Goal: Task Accomplishment & Management: Use online tool/utility

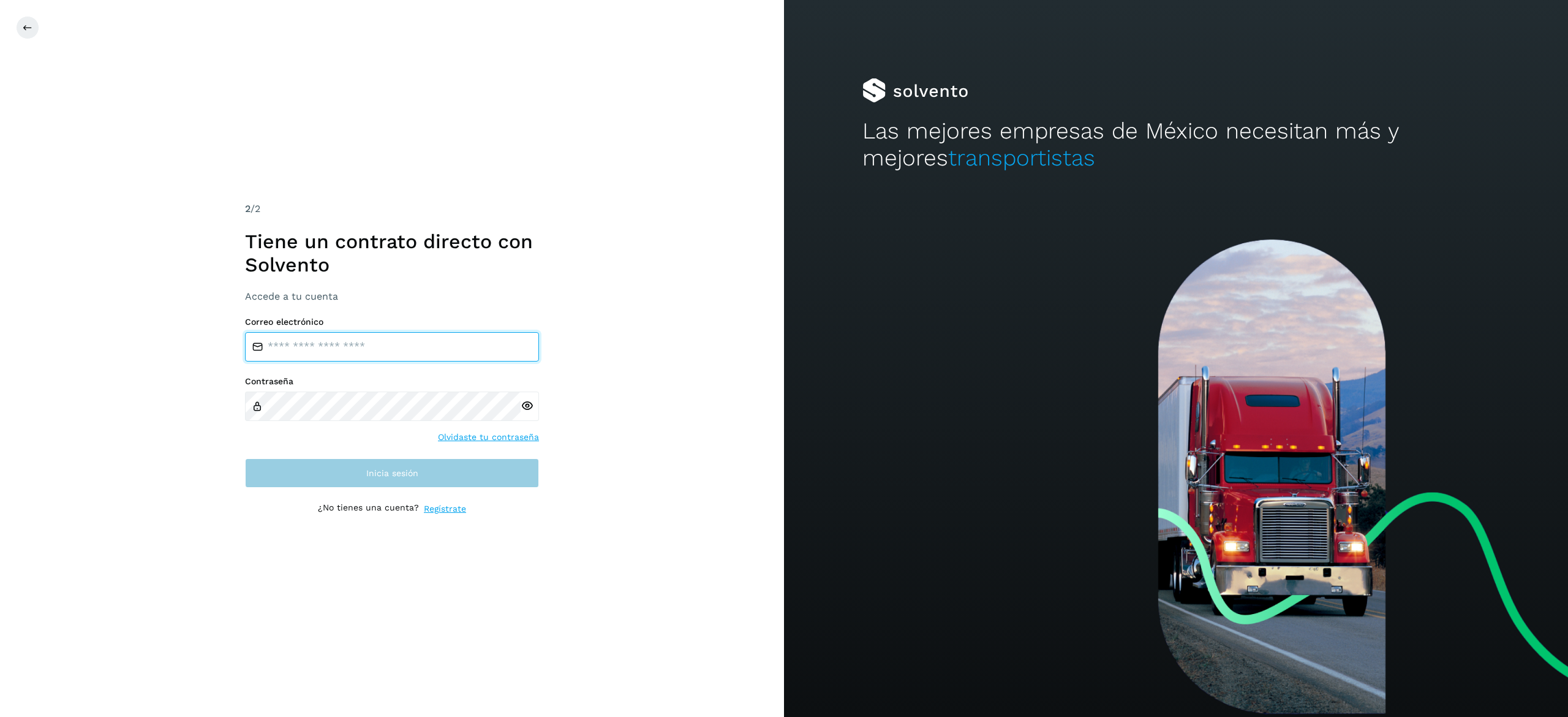
type input "**********"
click at [376, 475] on span "Inicia sesión" at bounding box center [392, 473] width 52 height 9
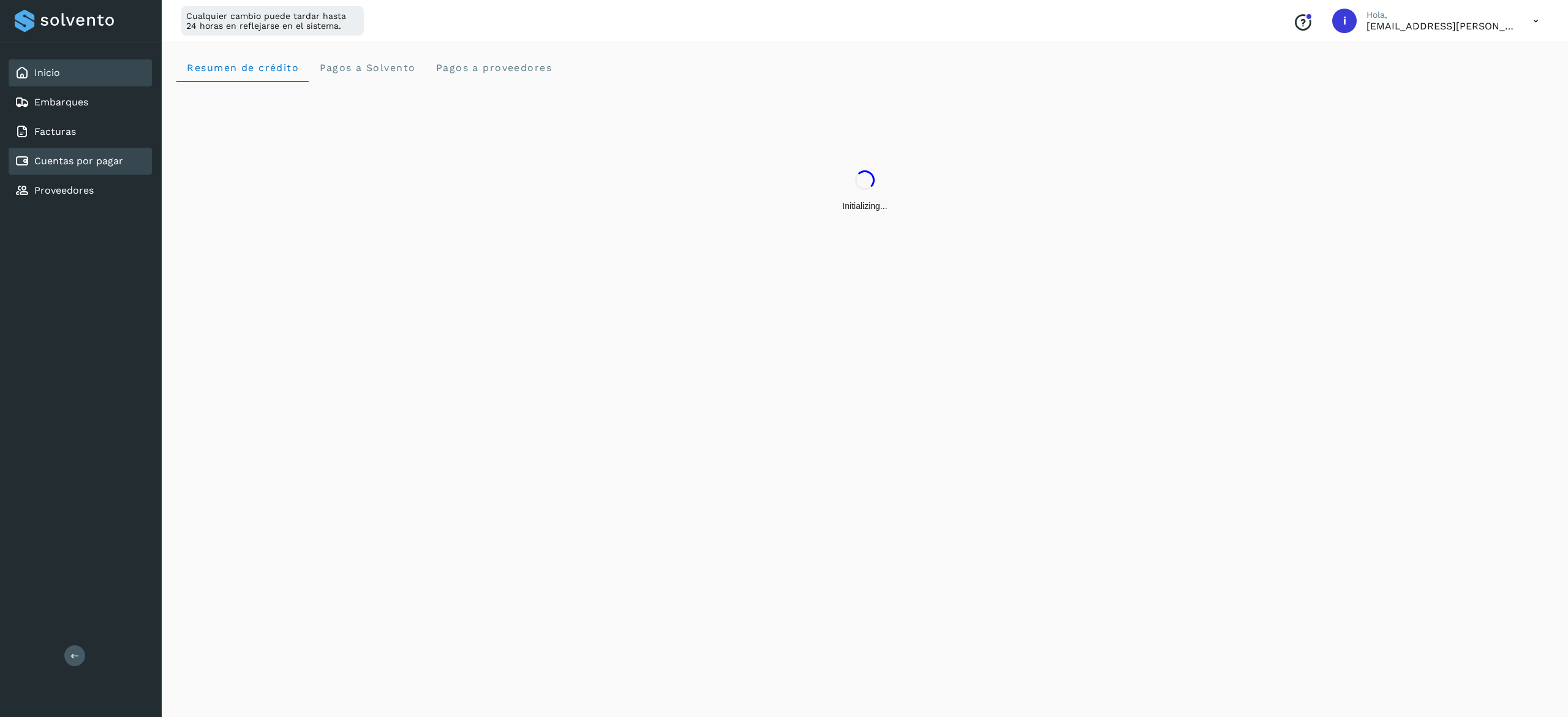
click at [125, 162] on div "Cuentas por pagar" at bounding box center [80, 161] width 143 height 27
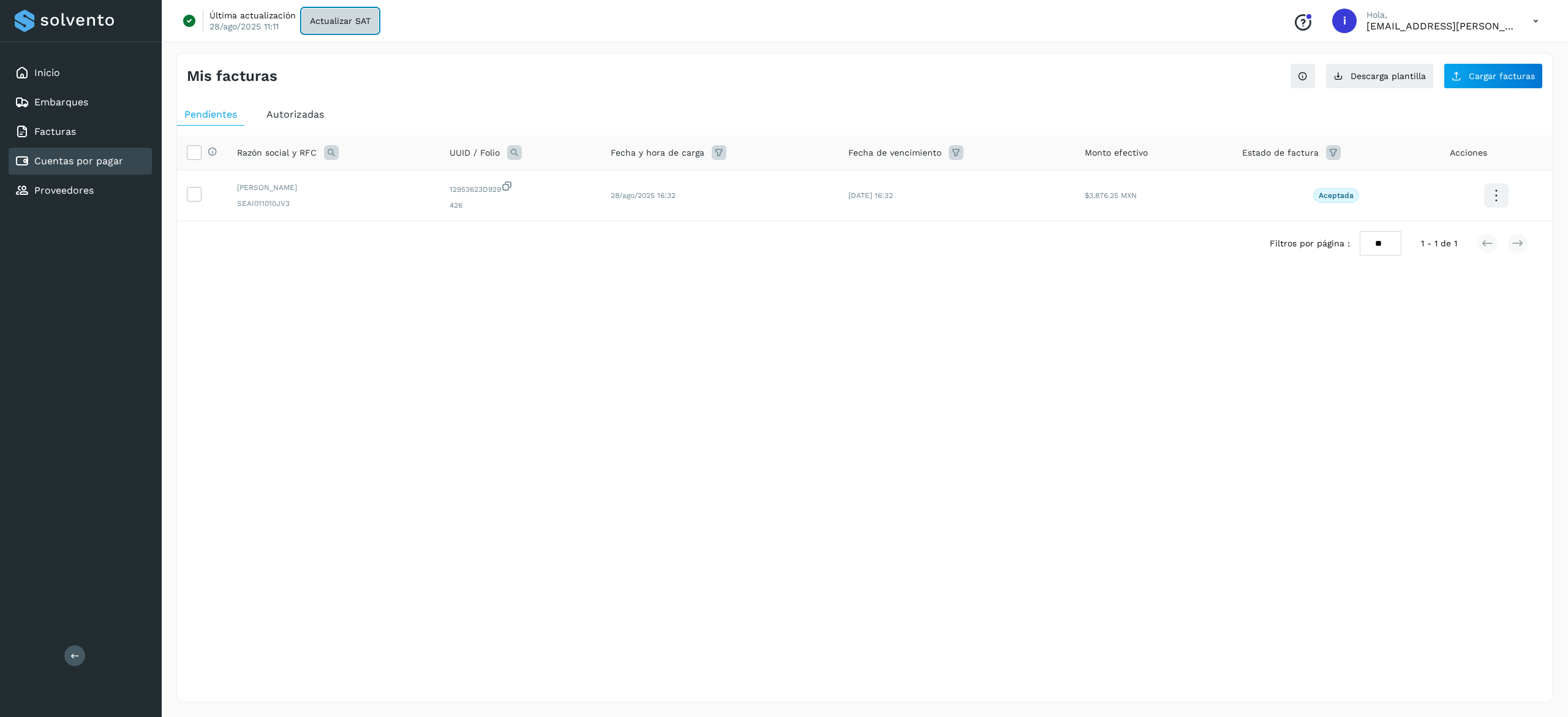
click at [351, 23] on span "Actualizar SAT" at bounding box center [340, 21] width 61 height 9
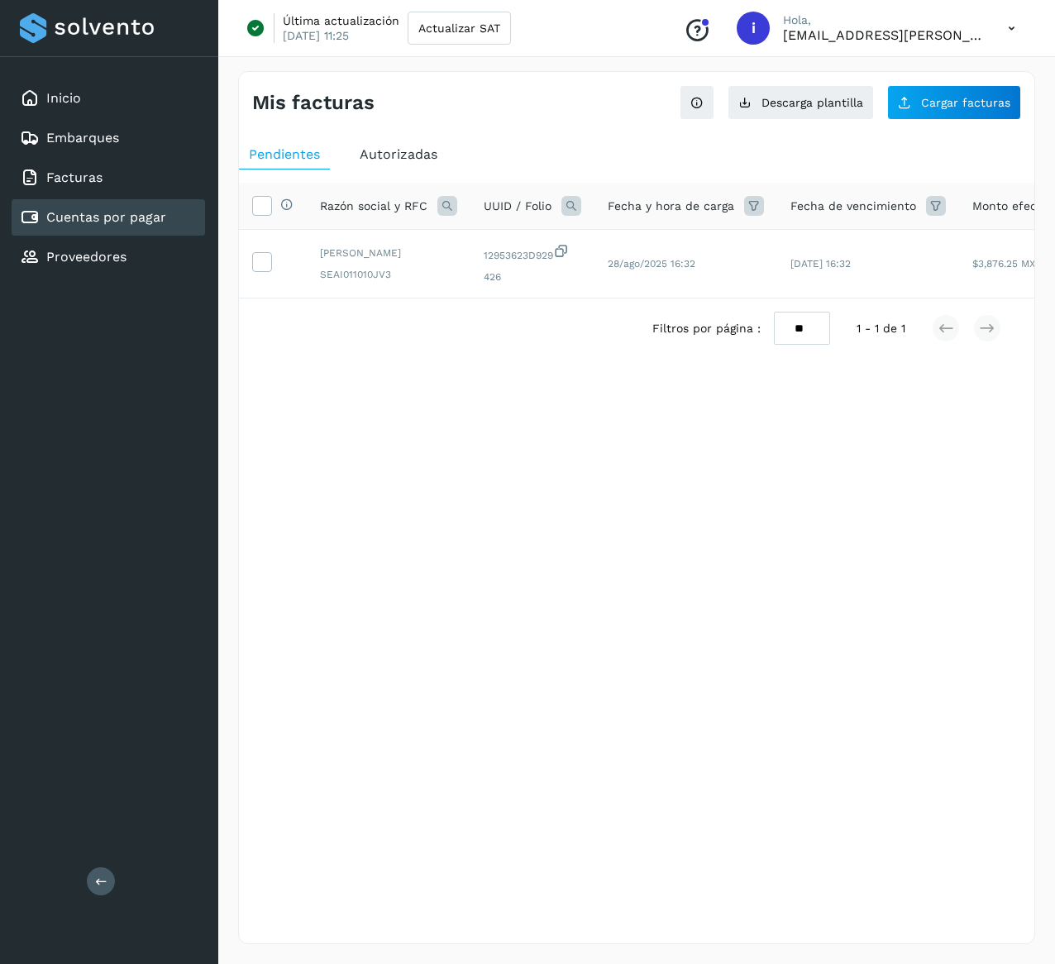
click at [888, 636] on div "Mis facturas Ver instrucciones para cargar Facturas Descarga plantilla Cargar f…" at bounding box center [636, 507] width 797 height 873
click at [972, 102] on span "Cargar facturas" at bounding box center [965, 103] width 89 height 12
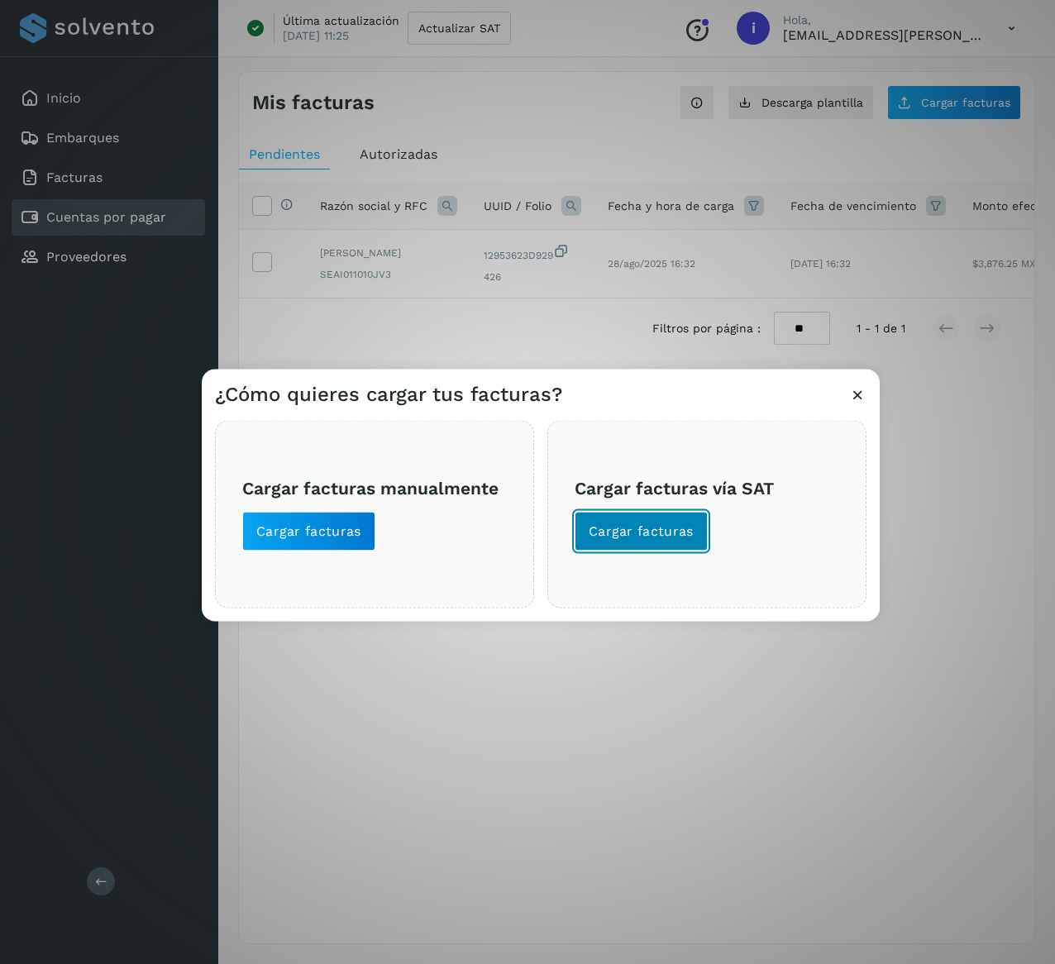
click at [670, 537] on span "Cargar facturas" at bounding box center [641, 531] width 105 height 18
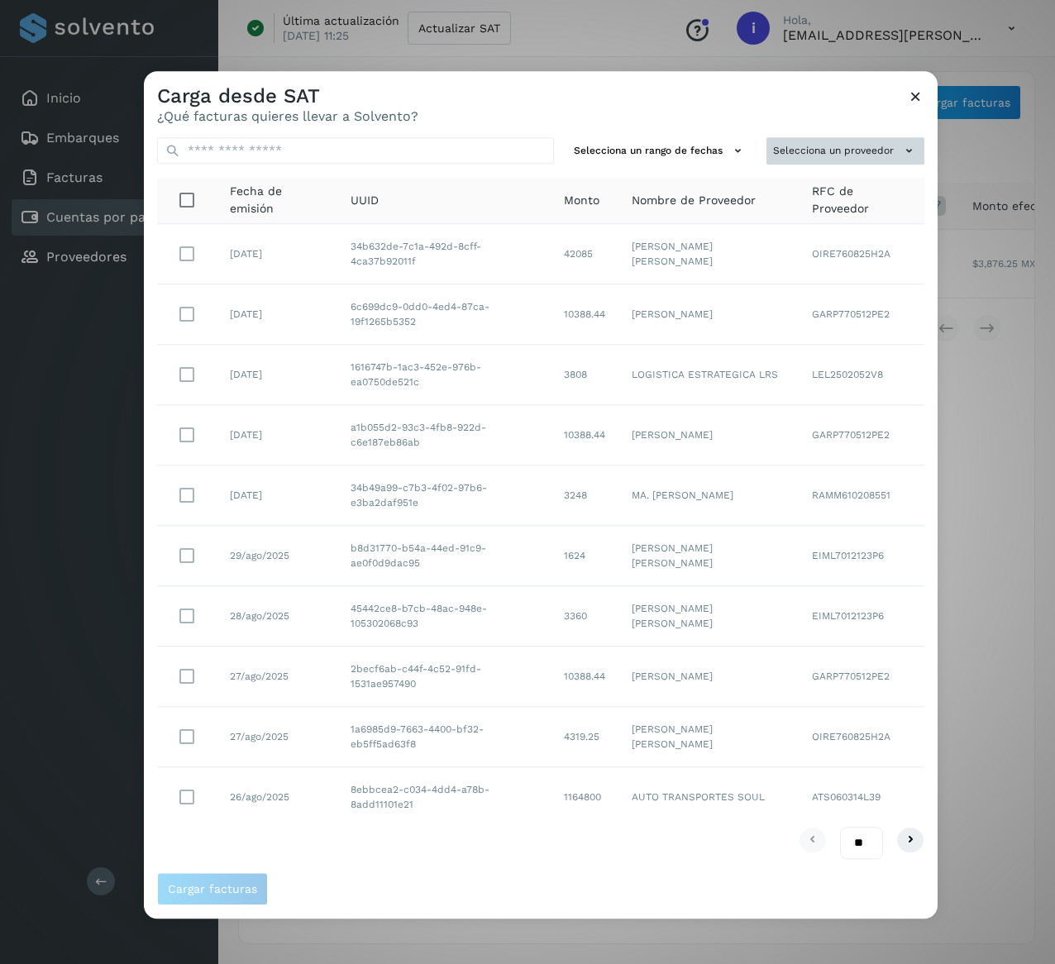
click at [889, 146] on button "Selecciona un proveedor" at bounding box center [845, 150] width 158 height 27
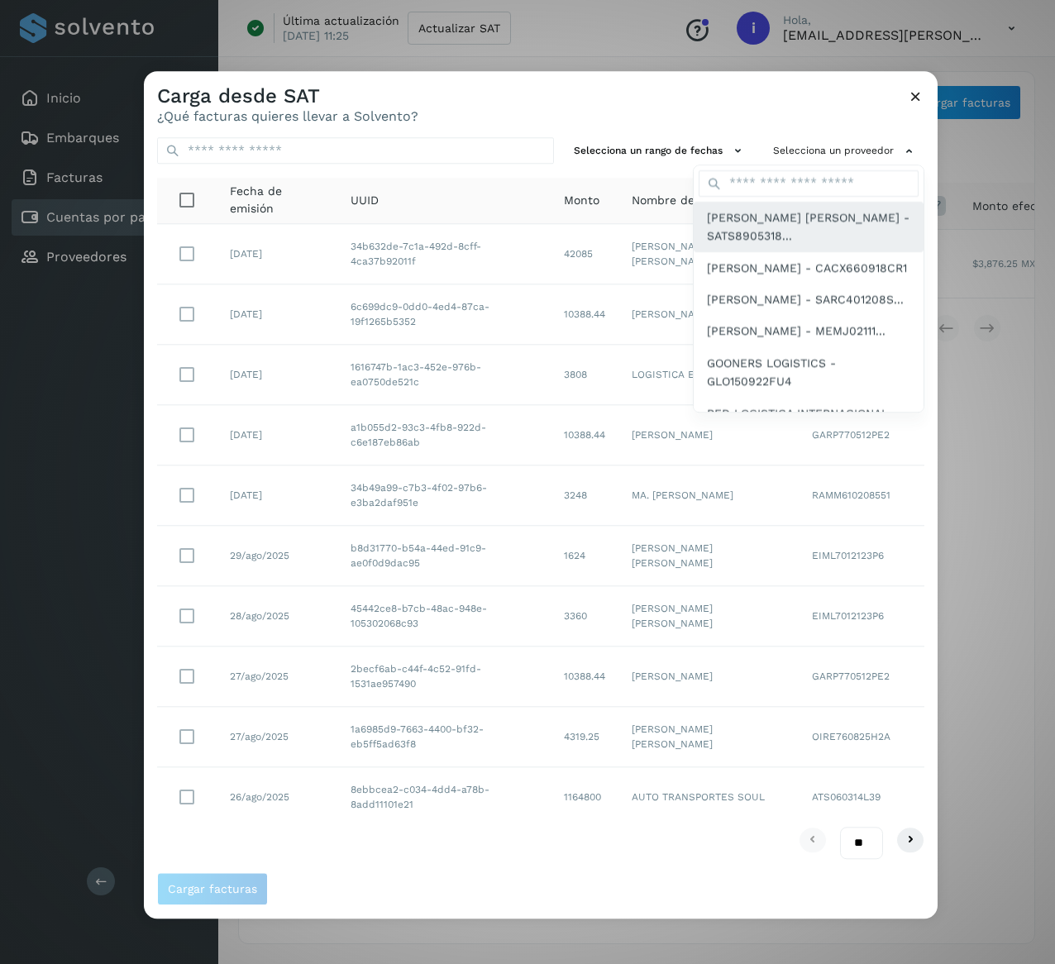
click at [856, 209] on span "[PERSON_NAME] [PERSON_NAME] - SATS8905318..." at bounding box center [808, 226] width 203 height 37
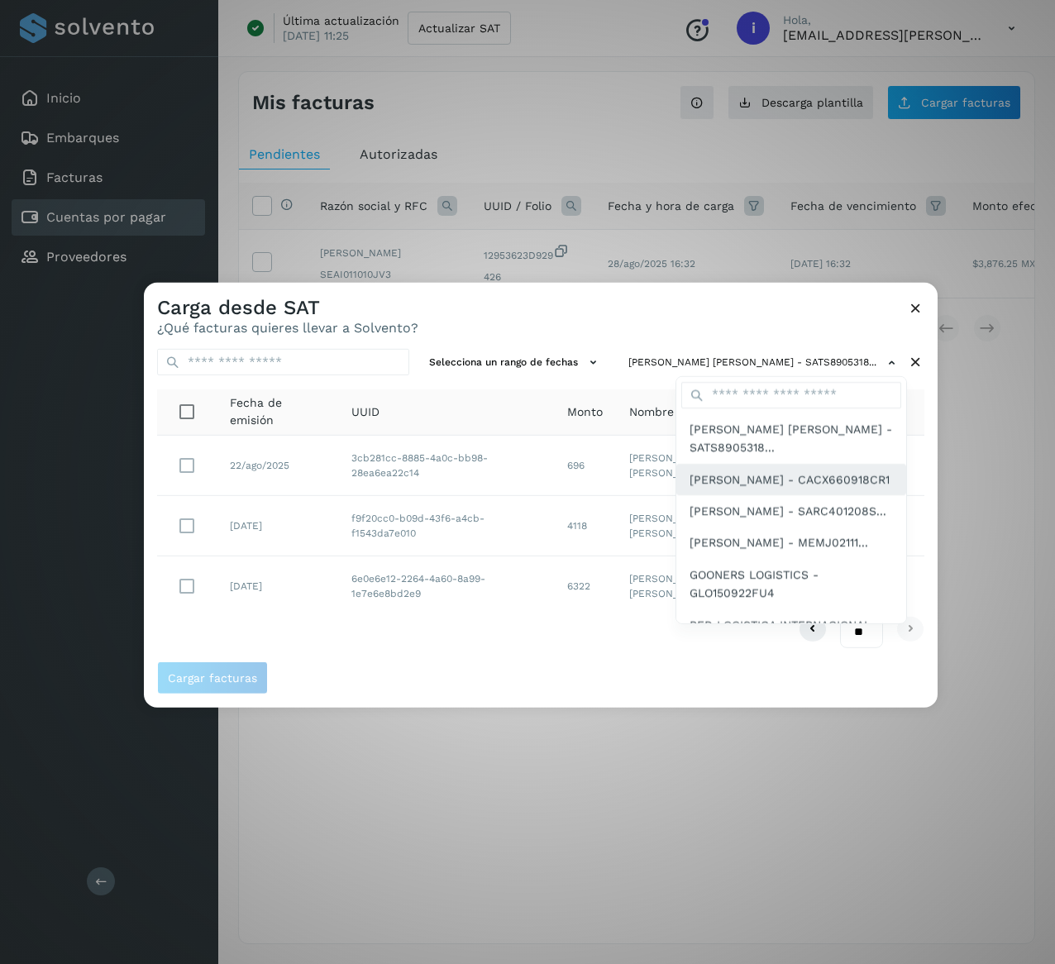
click at [764, 486] on span "[PERSON_NAME] - CACX660918CR1" at bounding box center [789, 478] width 200 height 18
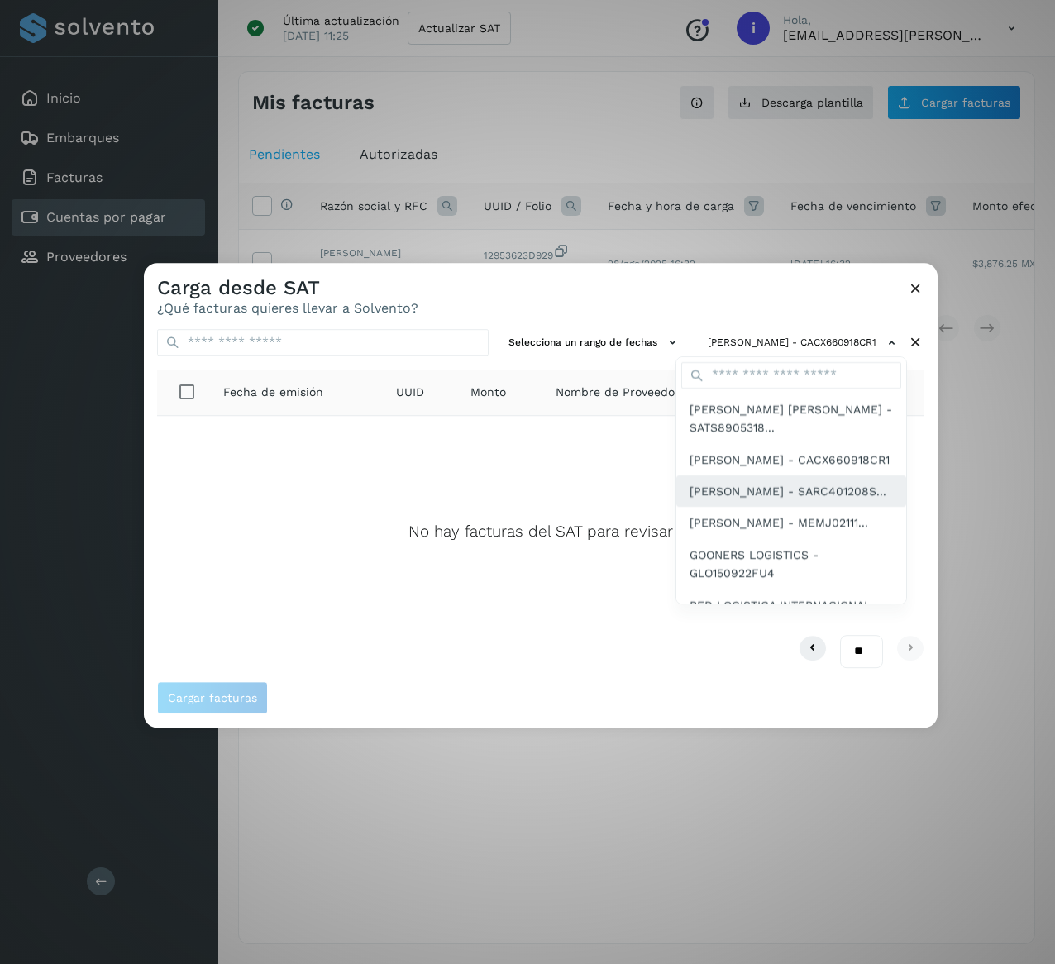
click at [755, 500] on span "[PERSON_NAME] - SARC401208S..." at bounding box center [787, 491] width 197 height 18
click at [757, 532] on span "[PERSON_NAME] - MEMJ02111..." at bounding box center [778, 523] width 179 height 18
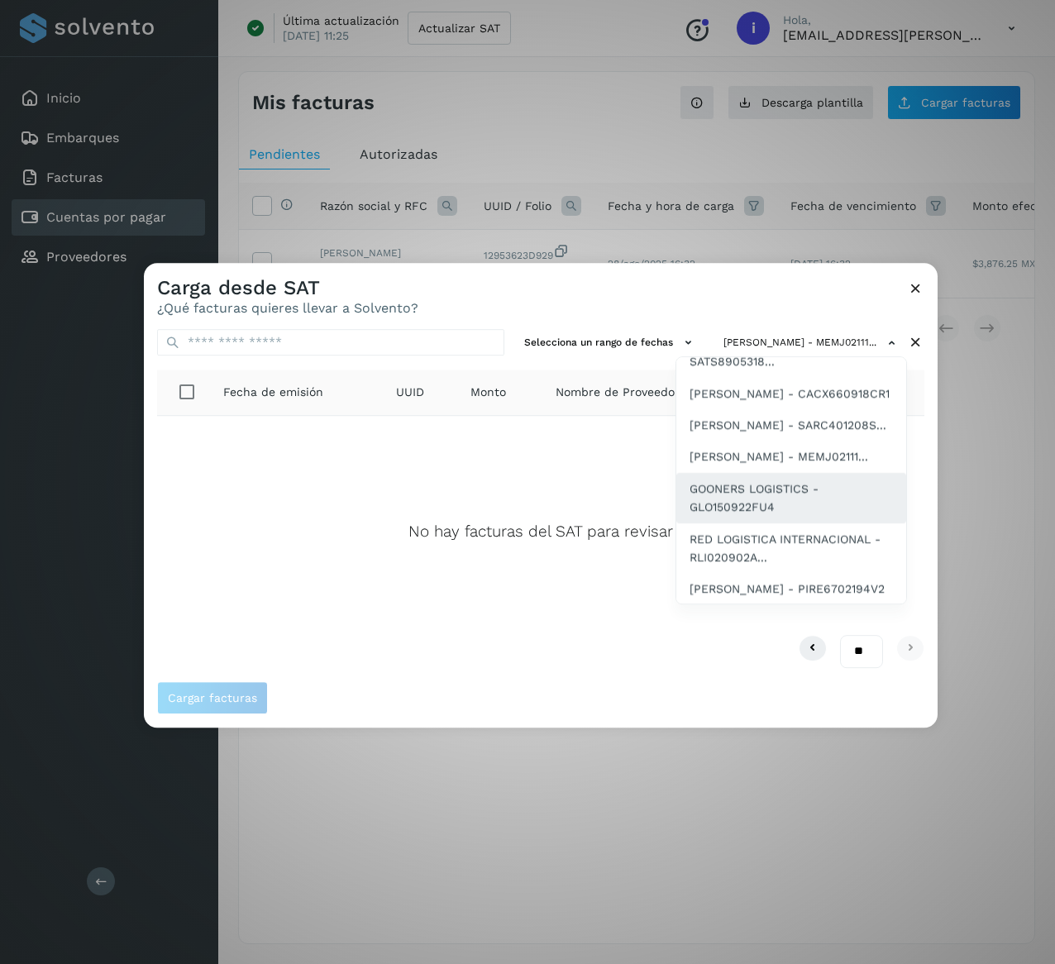
click at [794, 517] on span "GOONERS LOGISTICS - GLO150922FU4" at bounding box center [790, 497] width 203 height 37
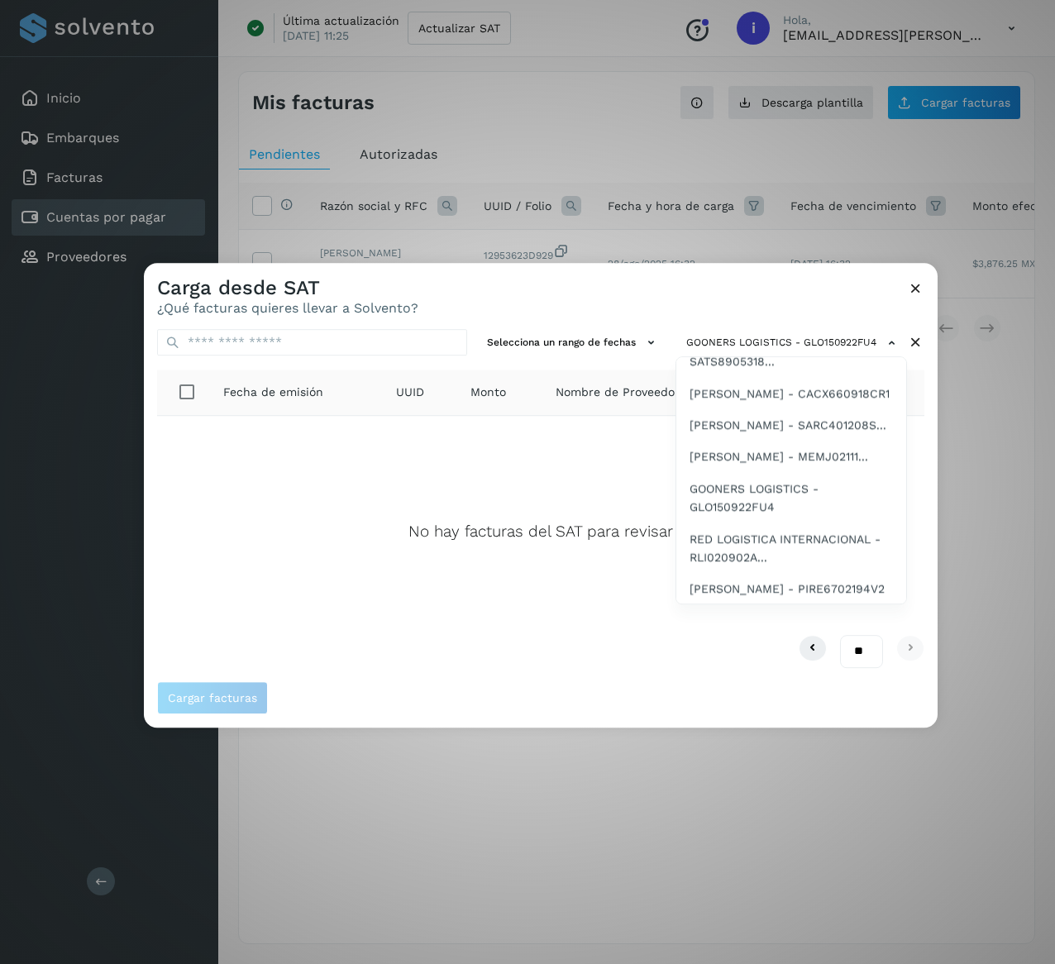
scroll to position [132, 0]
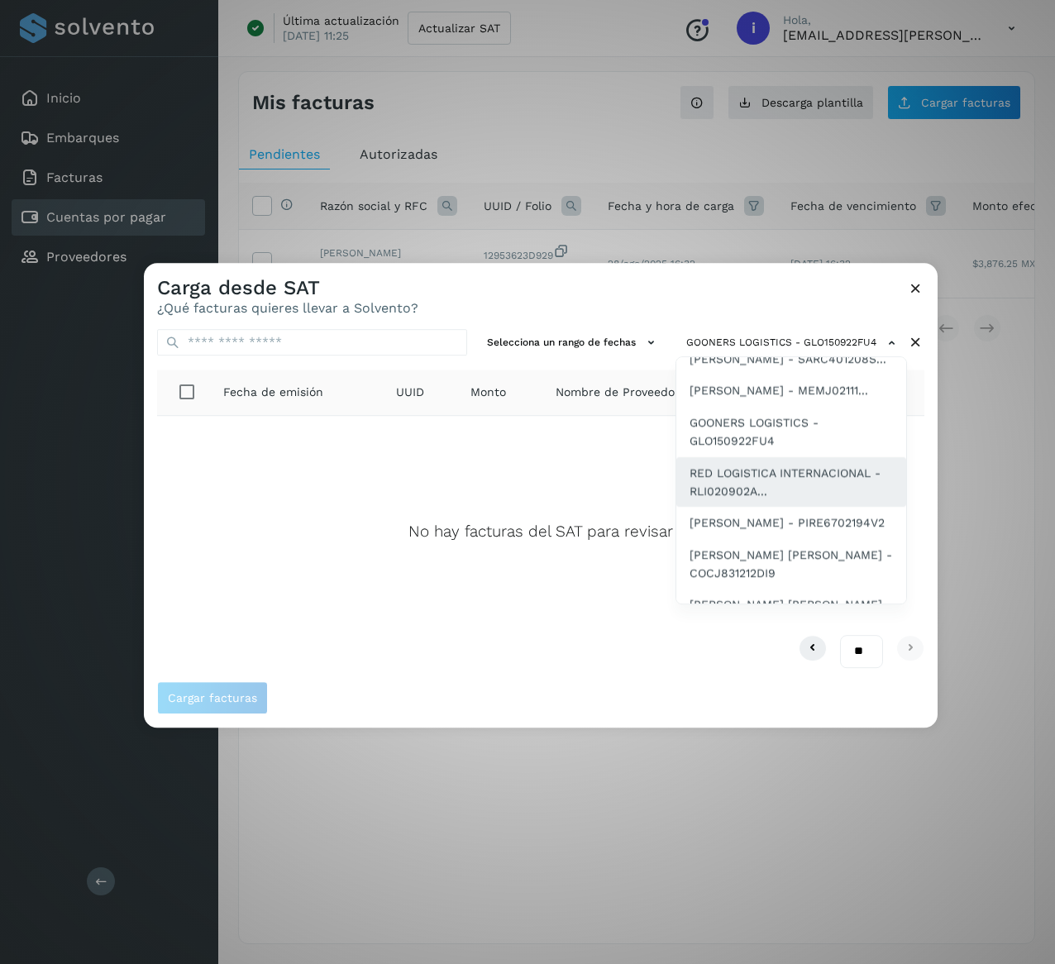
click at [794, 501] on span "RED LOGISTICA INTERNACIONAL - RLI020902A..." at bounding box center [790, 482] width 203 height 37
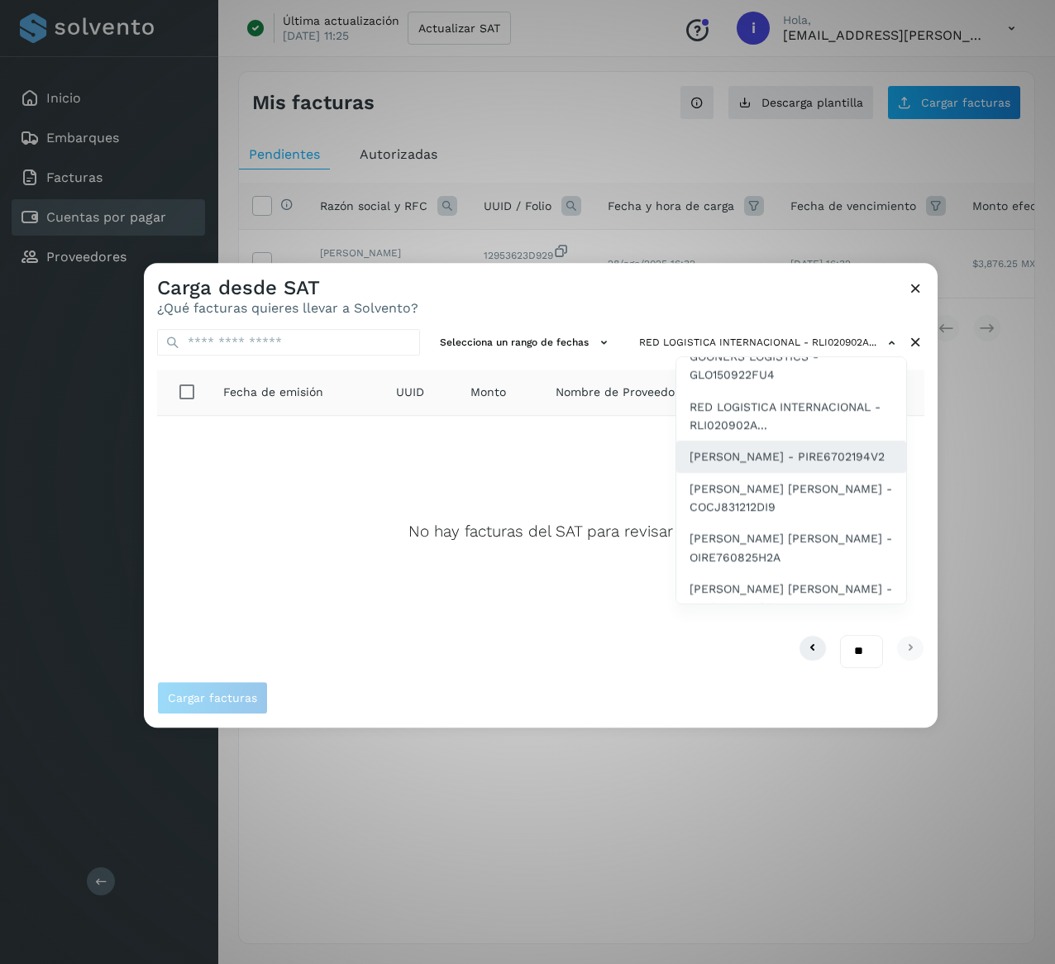
click at [775, 466] on span "[PERSON_NAME] - PIRE6702194V2" at bounding box center [786, 457] width 195 height 18
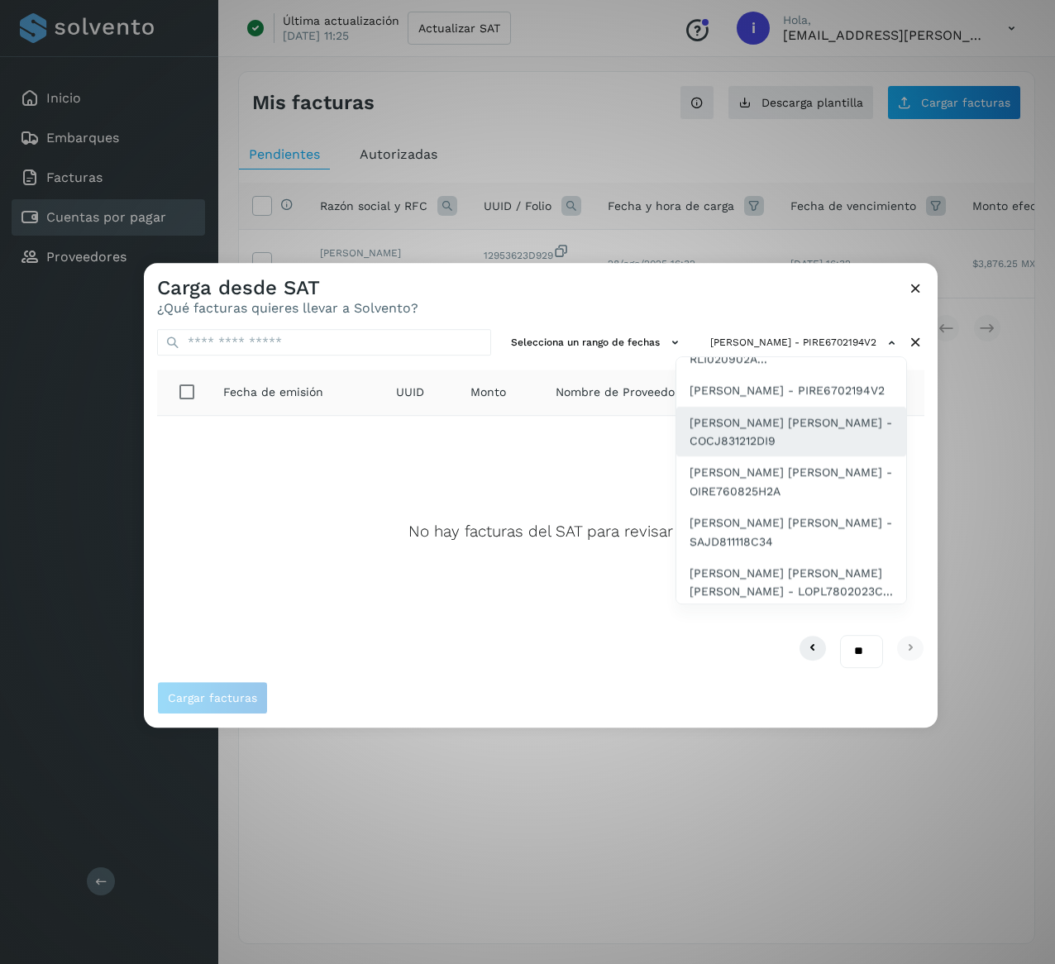
click at [767, 450] on span "[PERSON_NAME] [PERSON_NAME] - COCJ831212DI9" at bounding box center [790, 431] width 203 height 37
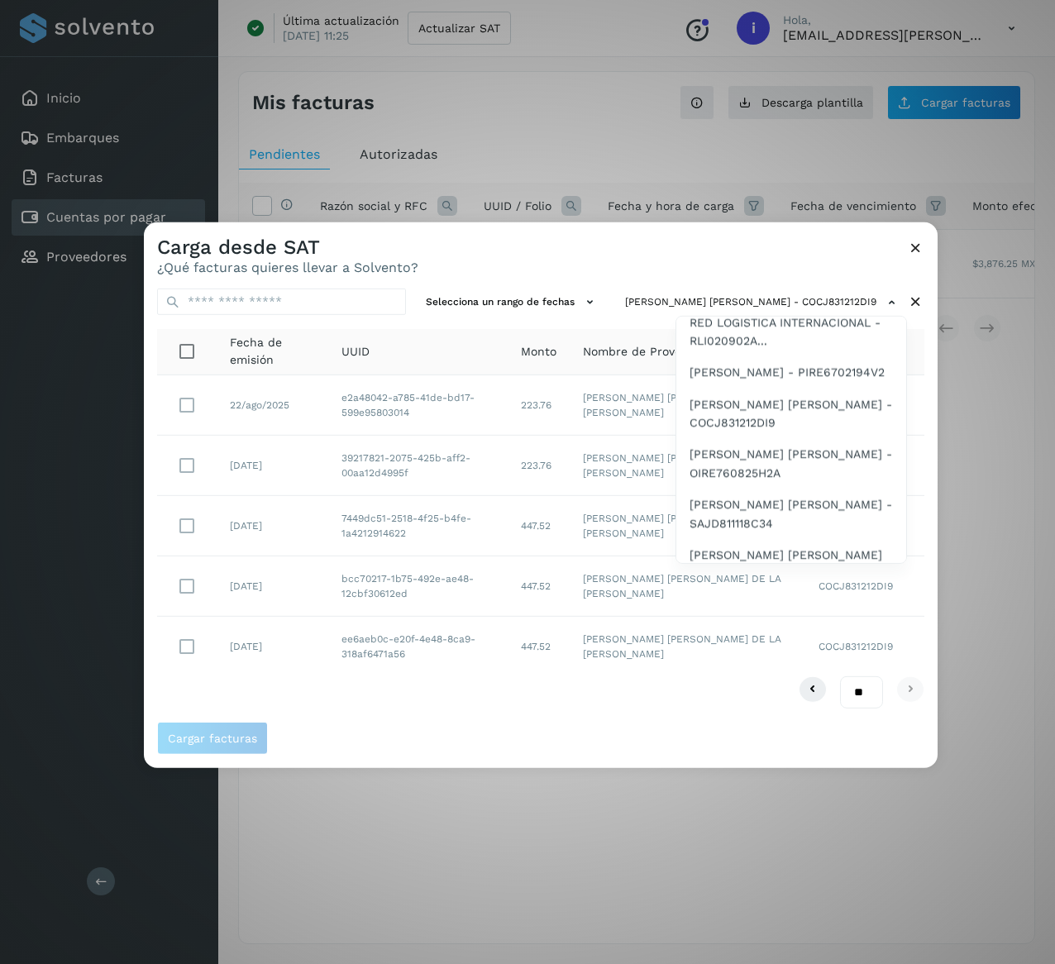
scroll to position [308, 0]
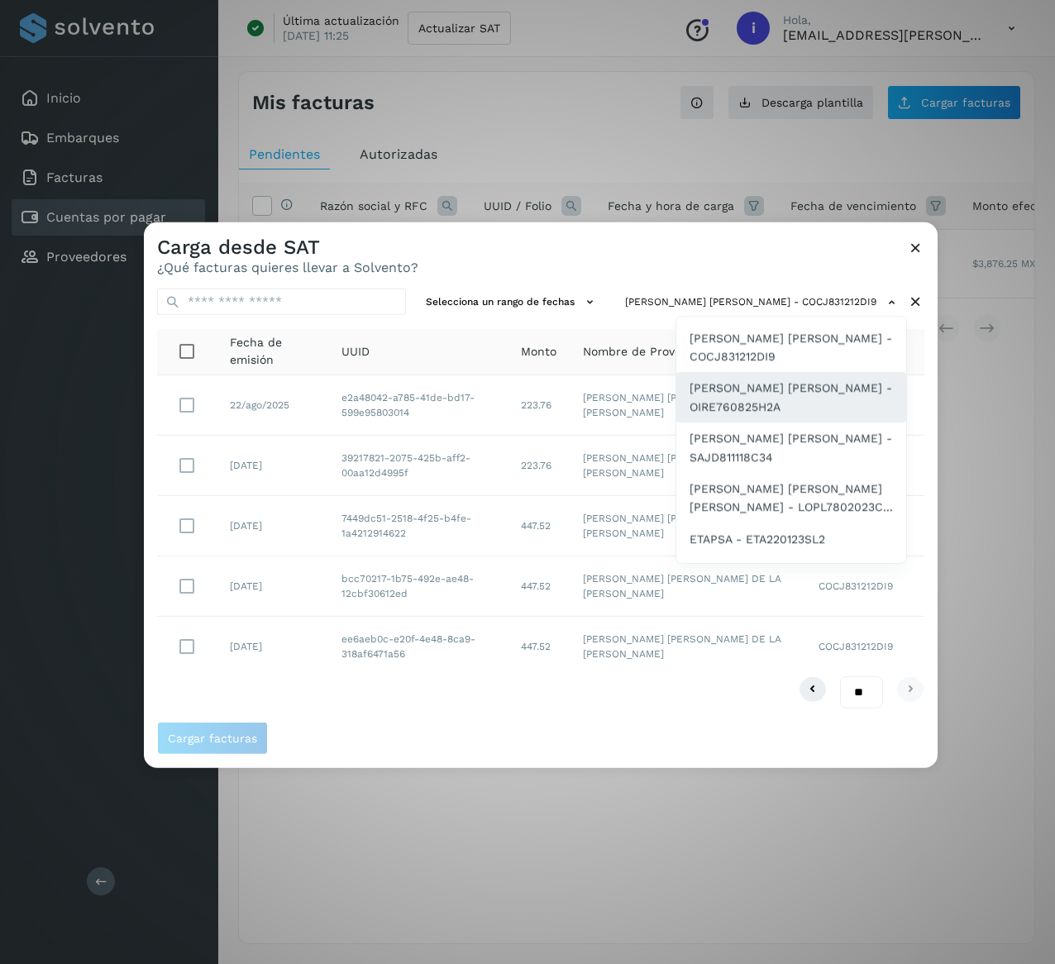
click at [778, 416] on span "[PERSON_NAME] [PERSON_NAME] - OIRE760825H2A" at bounding box center [790, 397] width 203 height 37
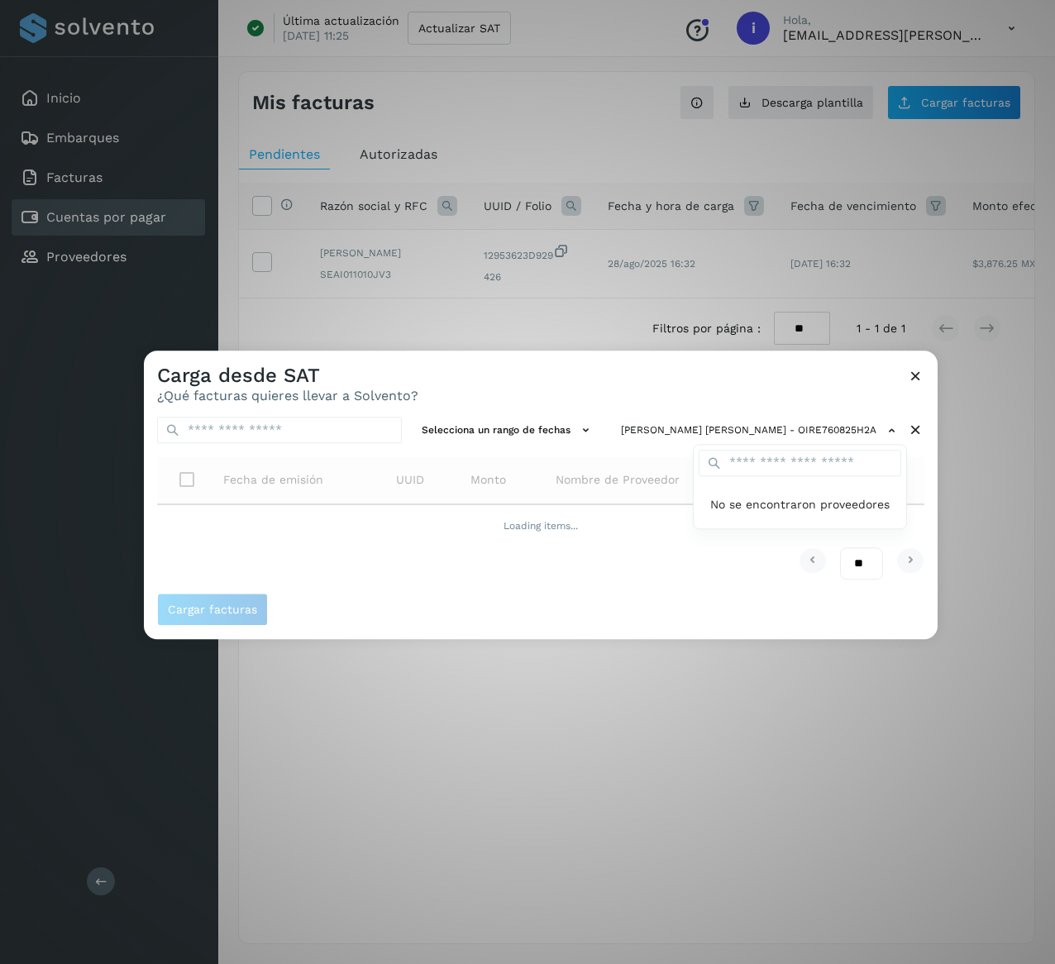
scroll to position [0, 0]
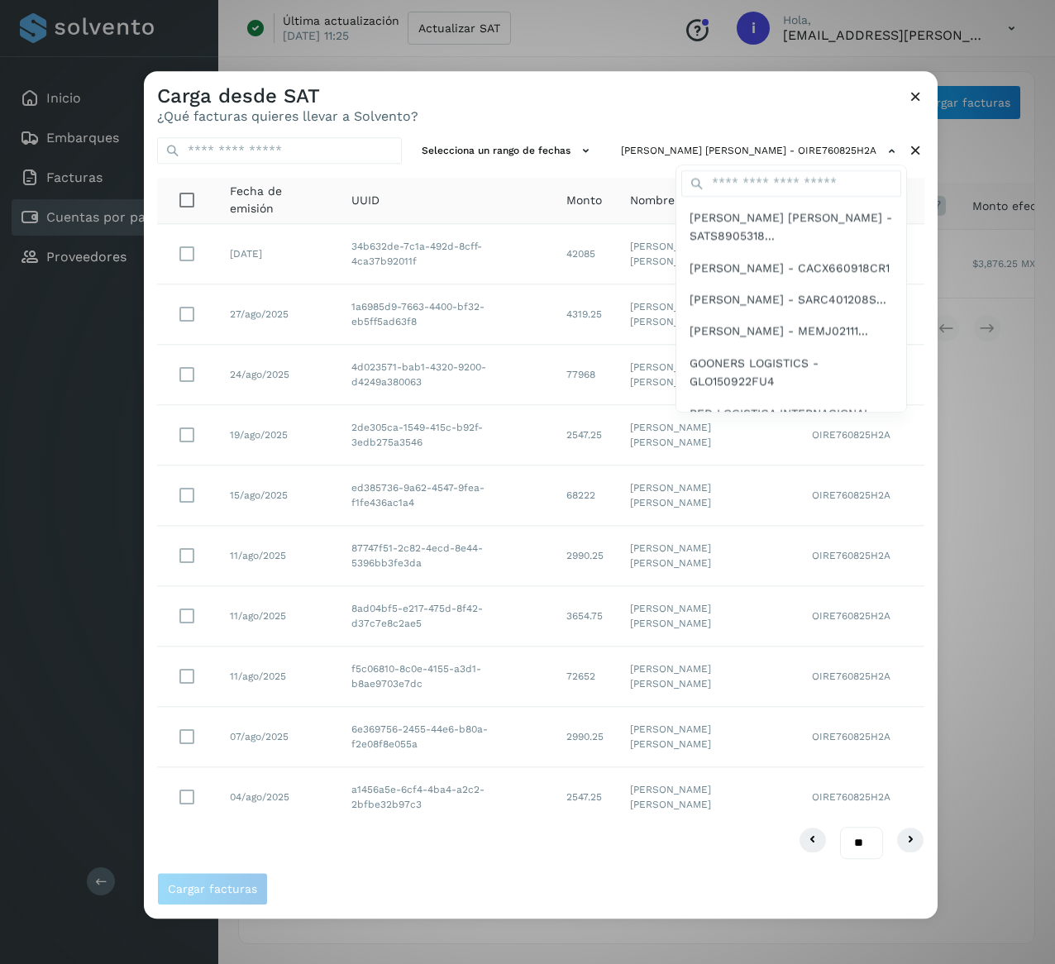
click at [362, 255] on div at bounding box center [671, 553] width 1055 height 964
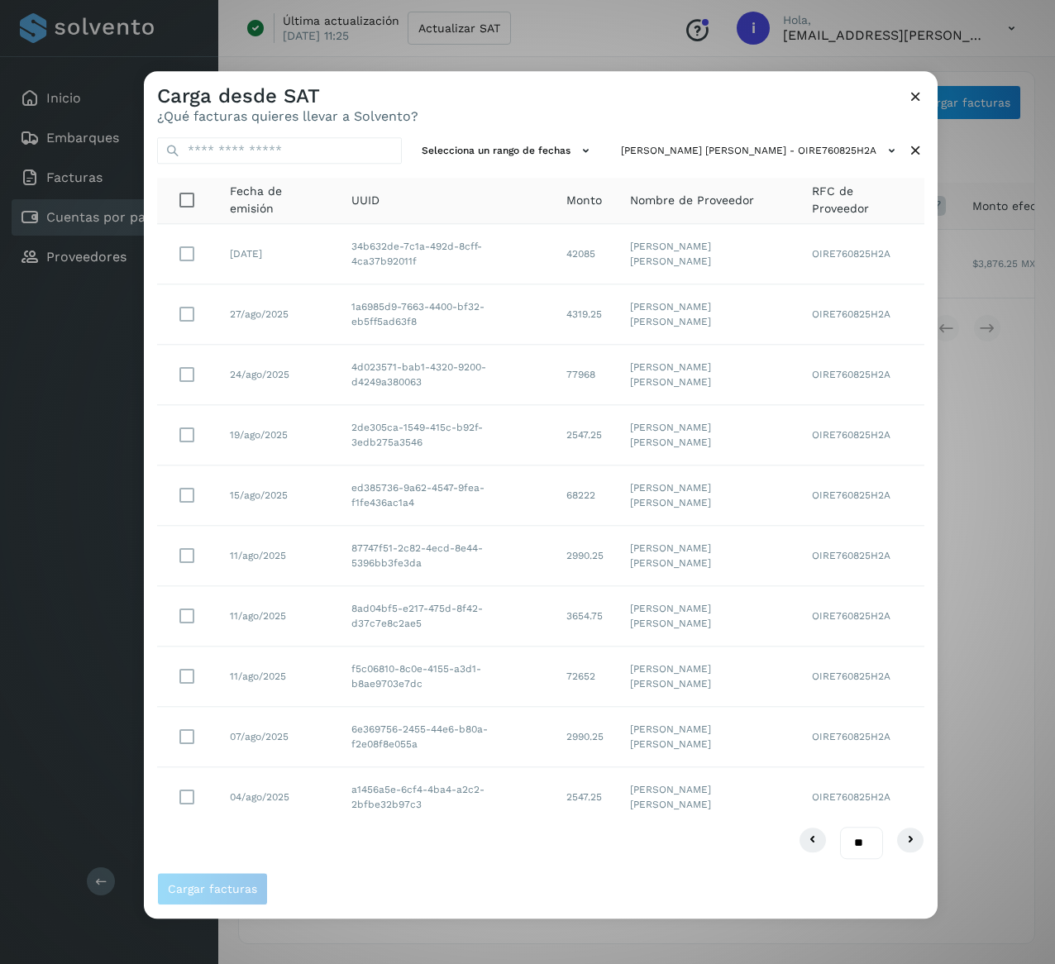
drag, startPoint x: 355, startPoint y: 255, endPoint x: 444, endPoint y: 252, distance: 89.3
drag, startPoint x: 345, startPoint y: 253, endPoint x: 577, endPoint y: 265, distance: 232.6
click at [553, 265] on td "34b632de-7c1a-492d-8cff-4ca37b92011f" at bounding box center [445, 254] width 215 height 60
copy td "34b632de-7c1a-492d-8cff-4ca37b92011f"
drag, startPoint x: 590, startPoint y: 255, endPoint x: 627, endPoint y: 255, distance: 36.4
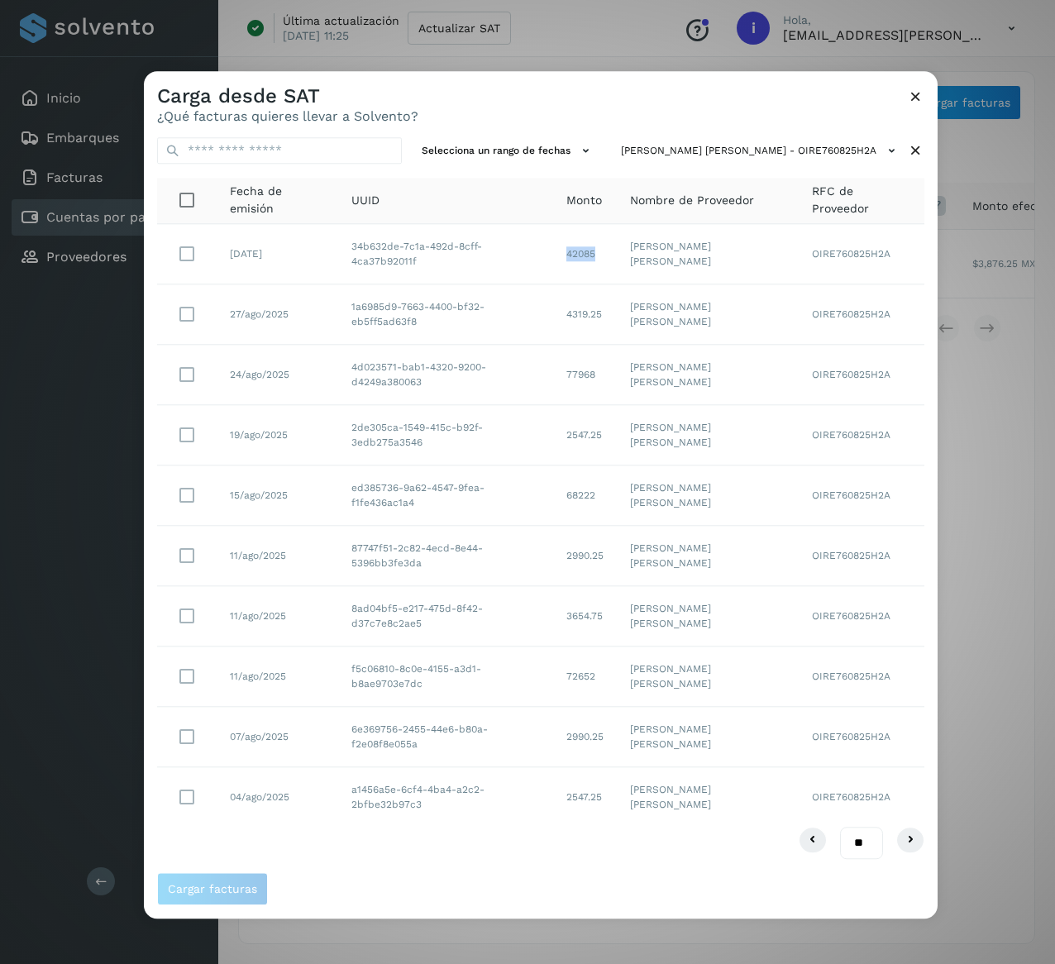
click at [617, 255] on td "42085" at bounding box center [585, 254] width 64 height 60
copy td "42085"
click at [914, 144] on icon at bounding box center [915, 150] width 17 height 17
